Goal: Task Accomplishment & Management: Manage account settings

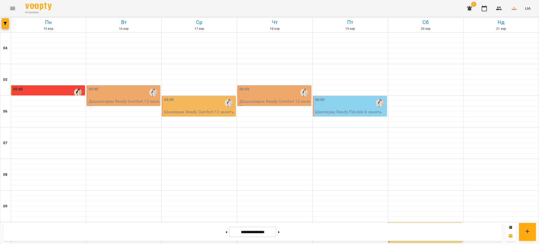
click at [119, 92] on div "05:40" at bounding box center [124, 92] width 71 height 12
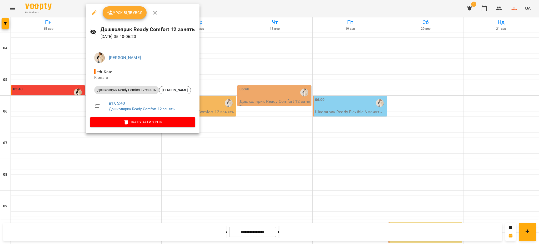
click at [120, 14] on span "Урок відбувся" at bounding box center [125, 12] width 36 height 6
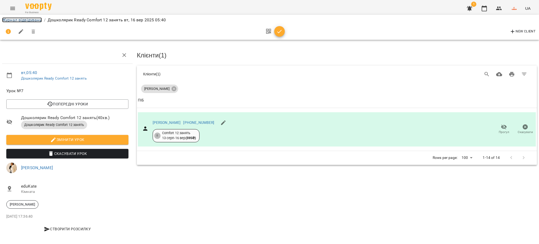
click at [19, 20] on link "Журнал відвідувань" at bounding box center [22, 19] width 40 height 5
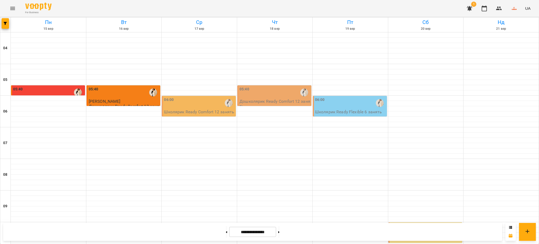
scroll to position [349, 0]
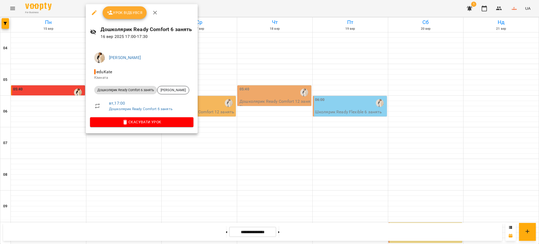
click at [123, 14] on span "Урок відбувся" at bounding box center [125, 12] width 36 height 6
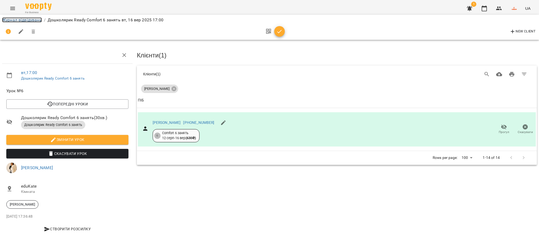
click at [39, 18] on link "Журнал відвідувань" at bounding box center [22, 19] width 40 height 5
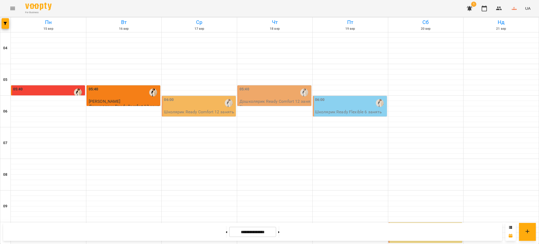
scroll to position [349, 0]
